Goal: Find specific page/section: Find specific page/section

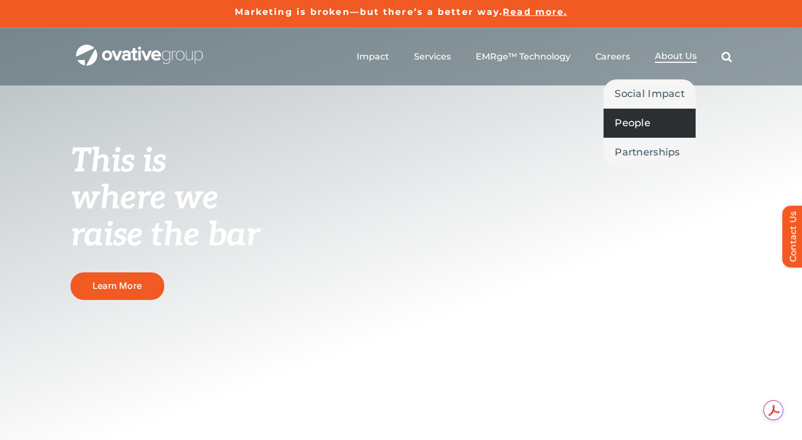
click at [633, 117] on span "People" at bounding box center [632, 122] width 36 height 15
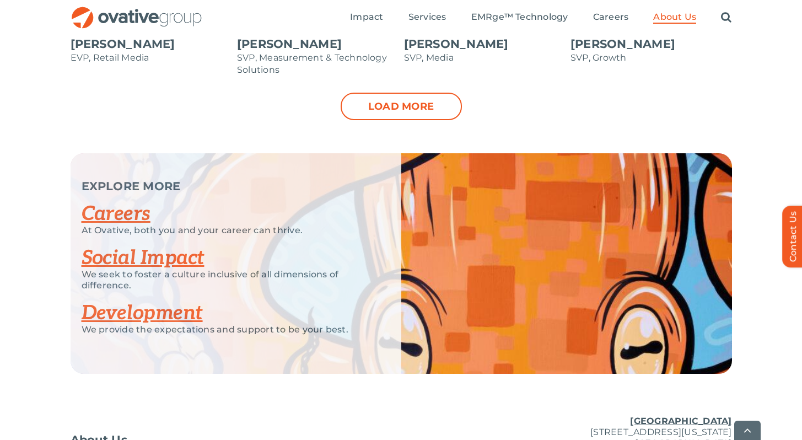
scroll to position [1395, 0]
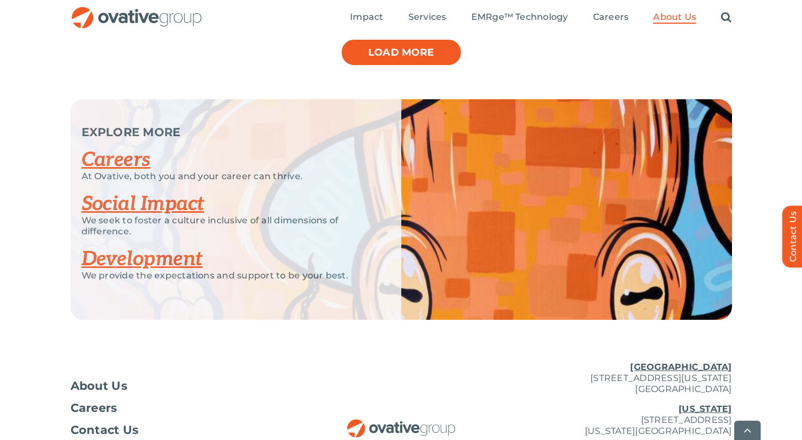
click at [358, 58] on link "Load more" at bounding box center [401, 53] width 121 height 28
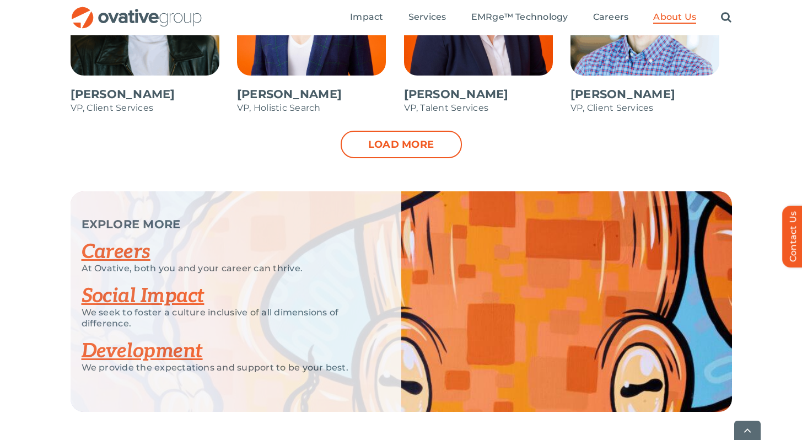
scroll to position [1800, 0]
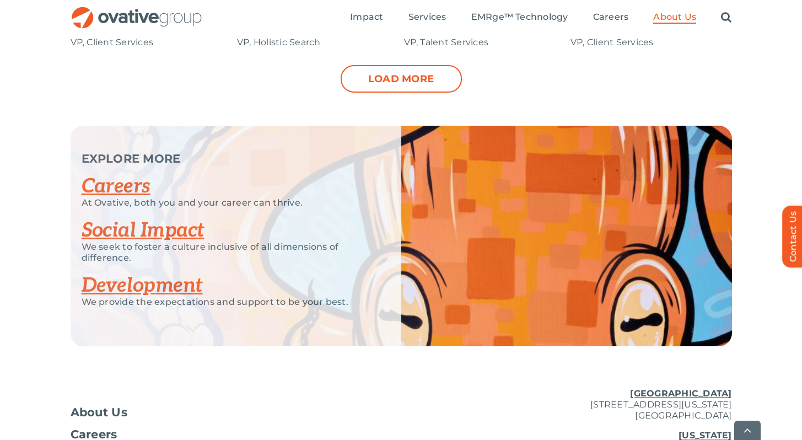
click at [361, 89] on link "Load more" at bounding box center [401, 79] width 121 height 28
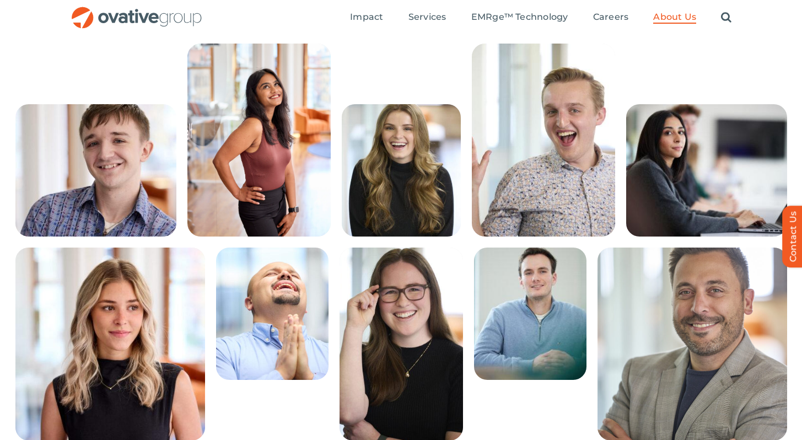
scroll to position [0, 0]
